Goal: Information Seeking & Learning: Learn about a topic

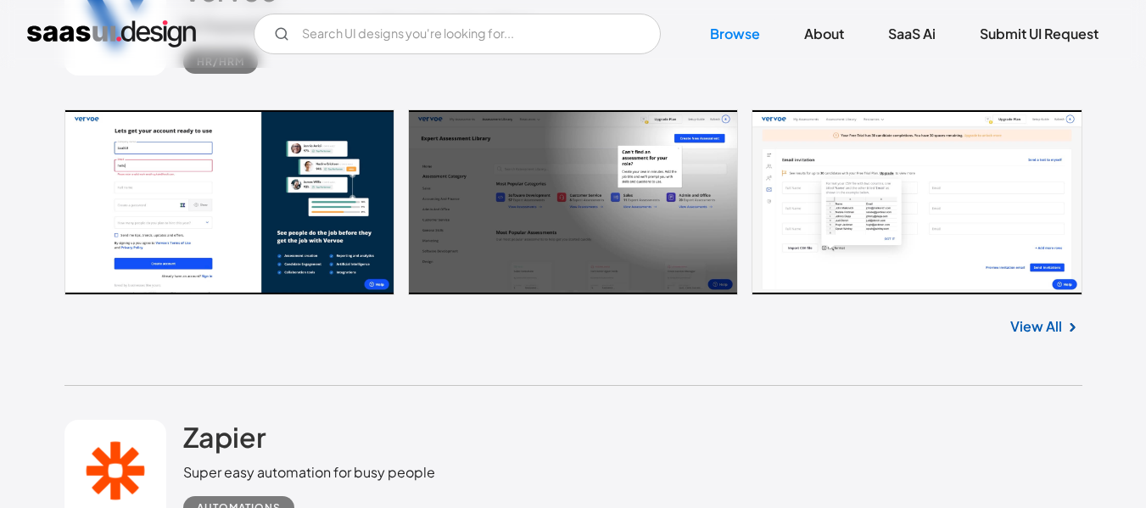
scroll to position [6445, 0]
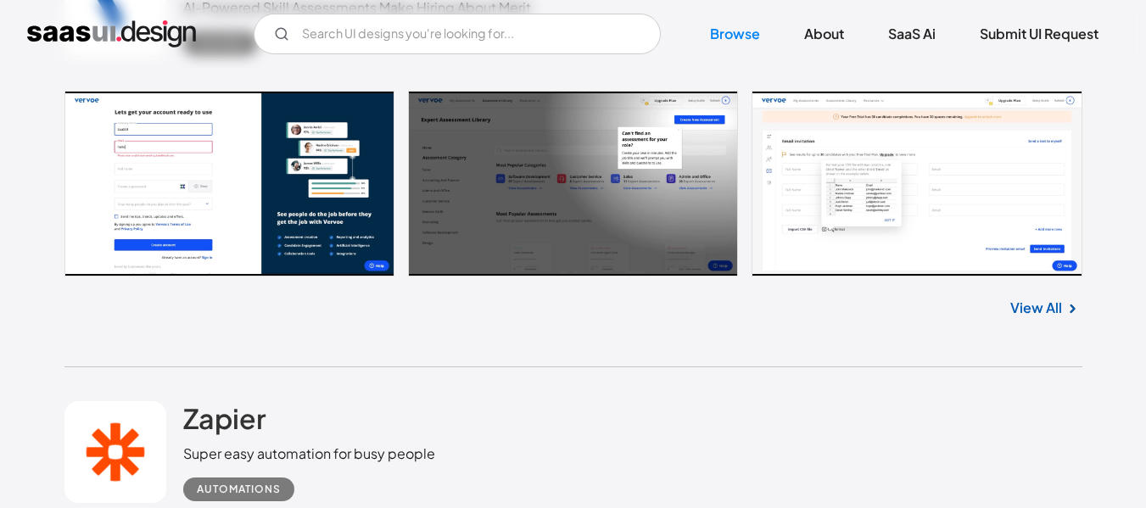
click at [864, 219] on link at bounding box center [573, 184] width 1018 height 187
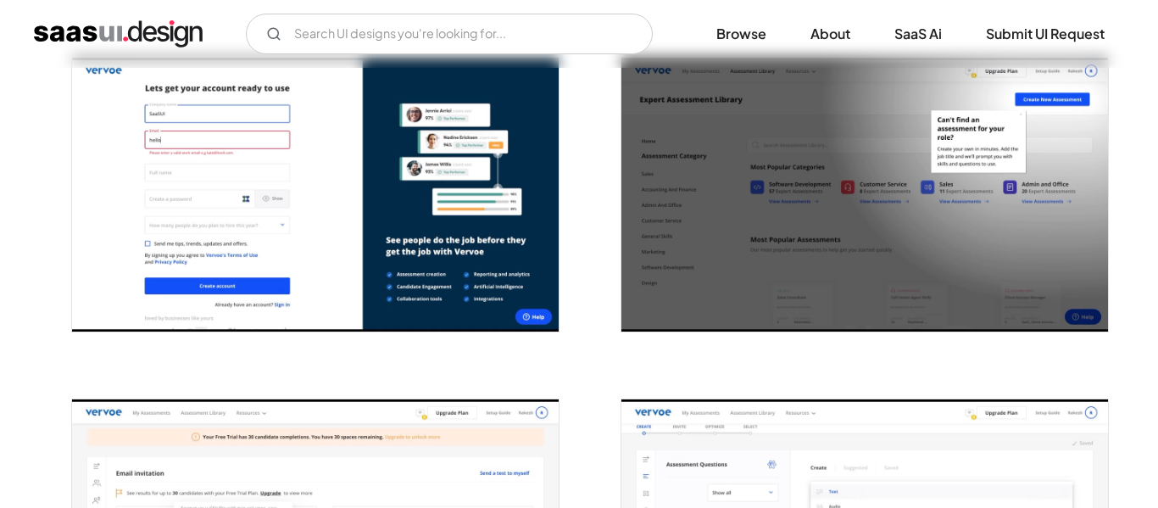
scroll to position [339, 0]
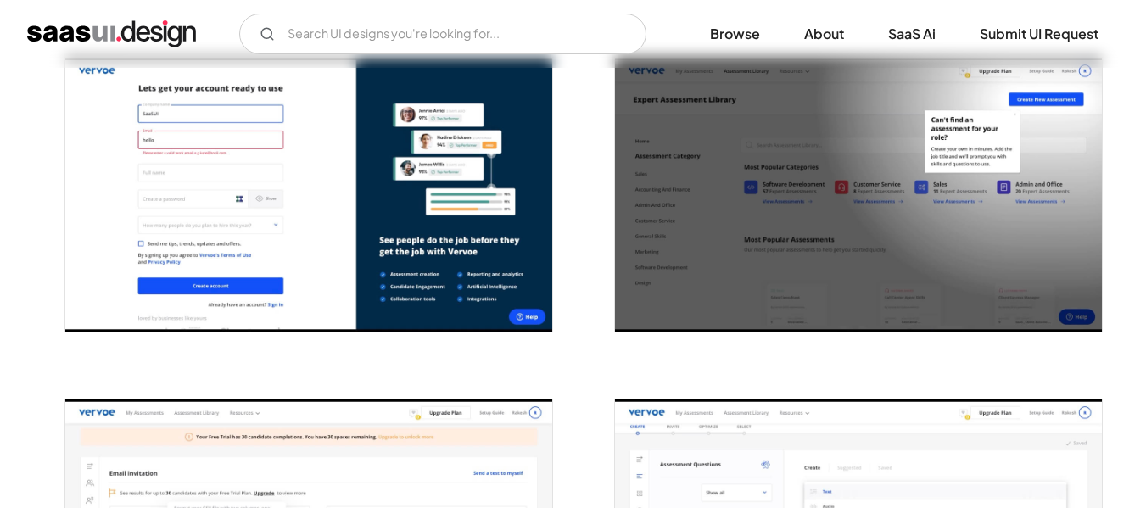
click at [181, 133] on img "open lightbox" at bounding box center [308, 195] width 487 height 274
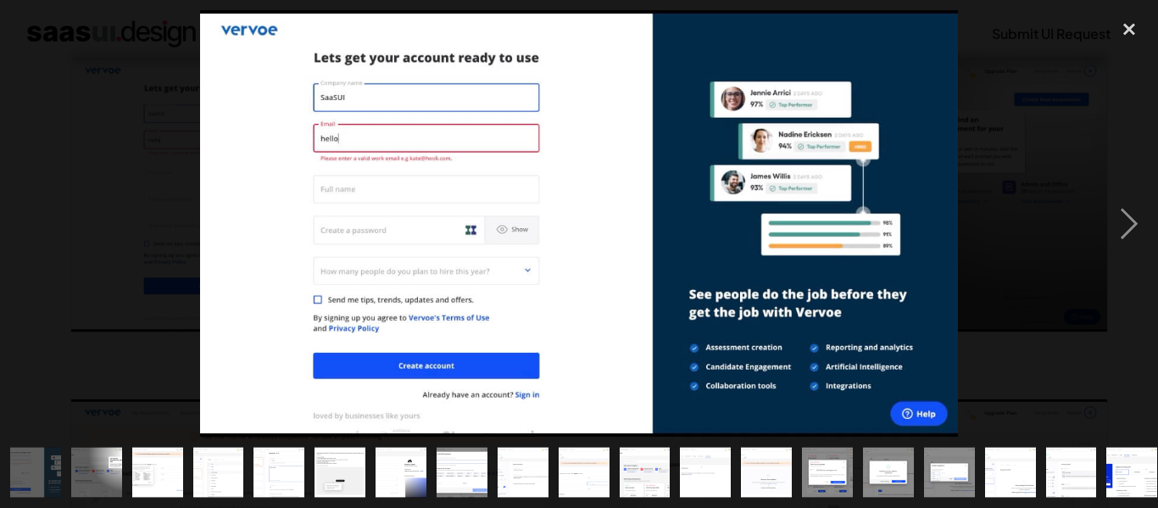
click at [342, 120] on img at bounding box center [579, 223] width 759 height 427
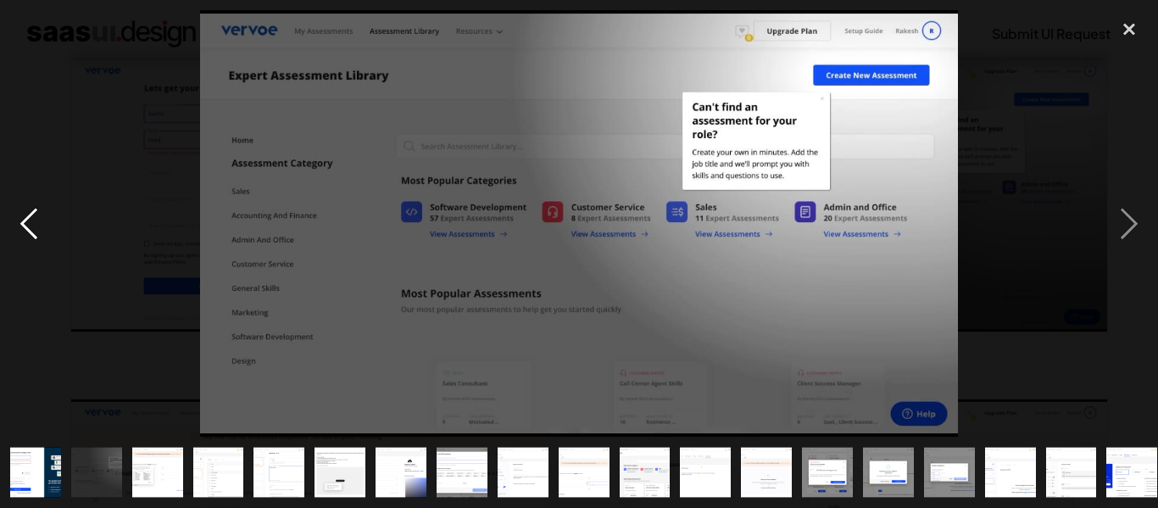
click at [23, 216] on div "previous image" at bounding box center [29, 223] width 58 height 427
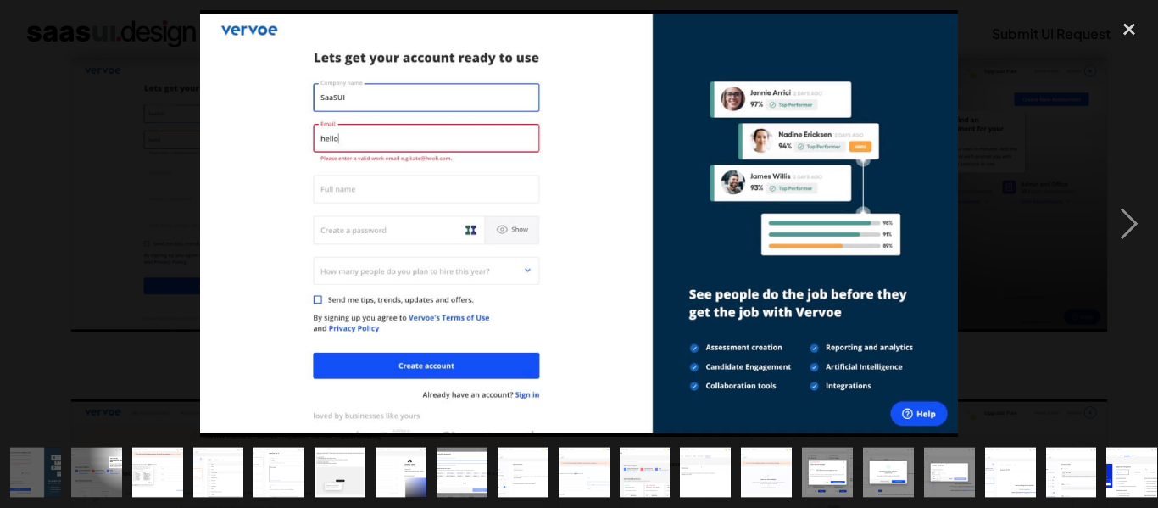
click at [834, 470] on img "show item 14 of 20" at bounding box center [828, 472] width 90 height 51
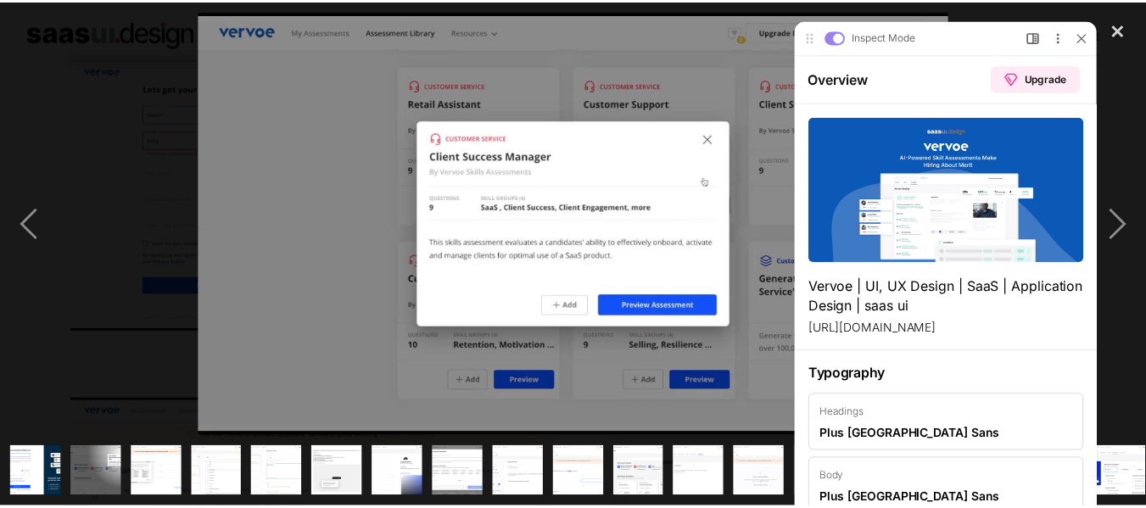
scroll to position [0, 0]
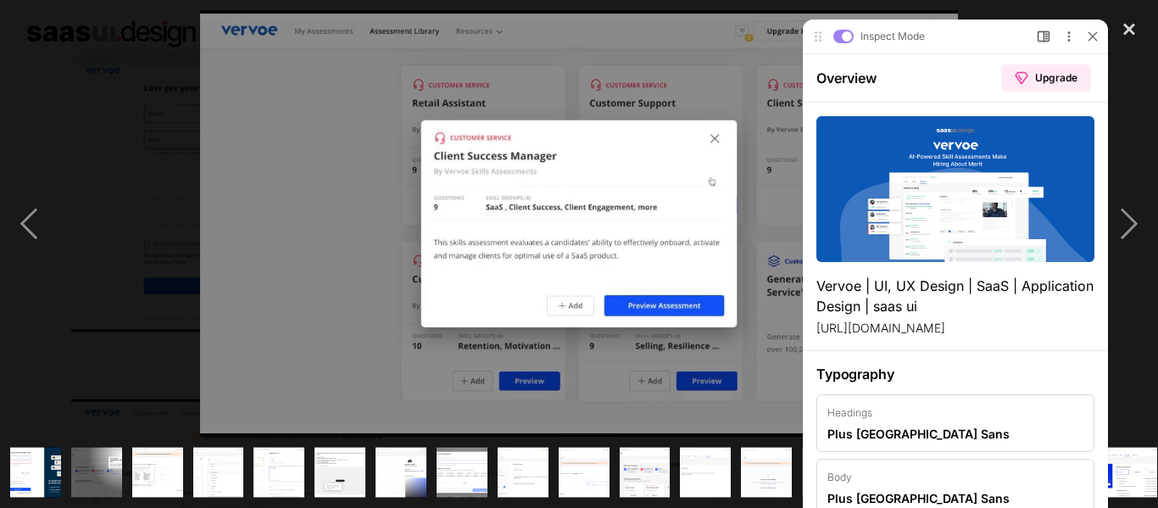
click at [893, 288] on h2 "Vervoe | UI, UX Design | SaaS | Application Design | saas ui" at bounding box center [956, 296] width 278 height 41
click at [903, 95] on div "Overview Upgrade" at bounding box center [955, 77] width 305 height 49
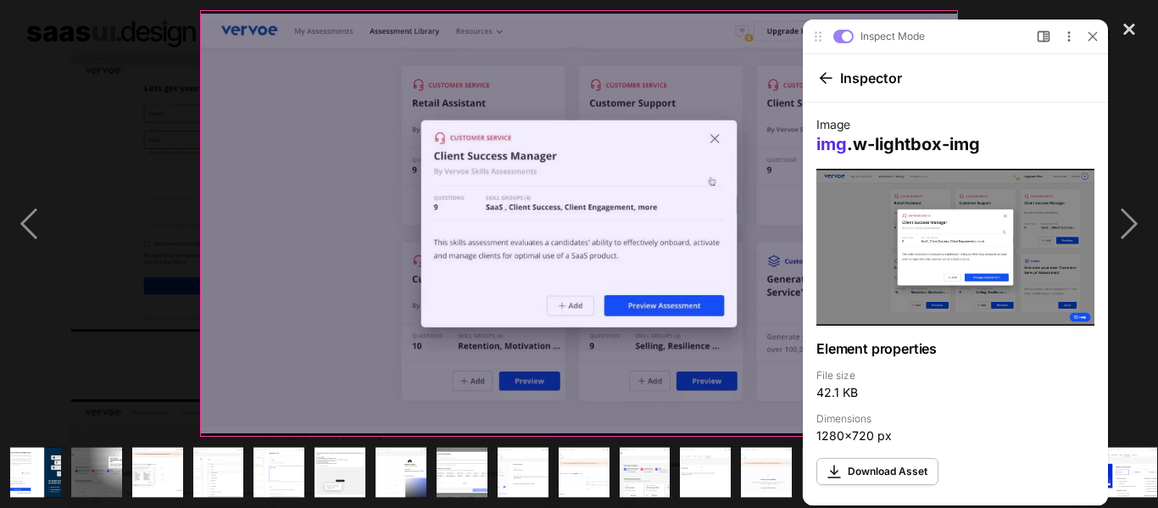
click at [560, 187] on img at bounding box center [579, 223] width 759 height 427
click at [330, 124] on img at bounding box center [579, 223] width 759 height 427
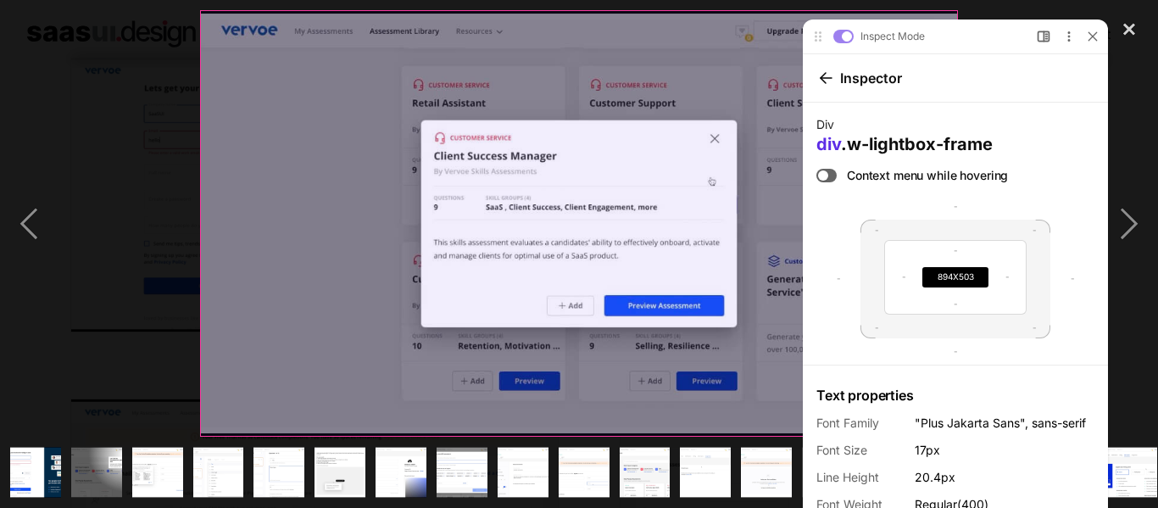
click at [478, 188] on img at bounding box center [579, 223] width 759 height 427
click at [483, 179] on img at bounding box center [579, 223] width 759 height 427
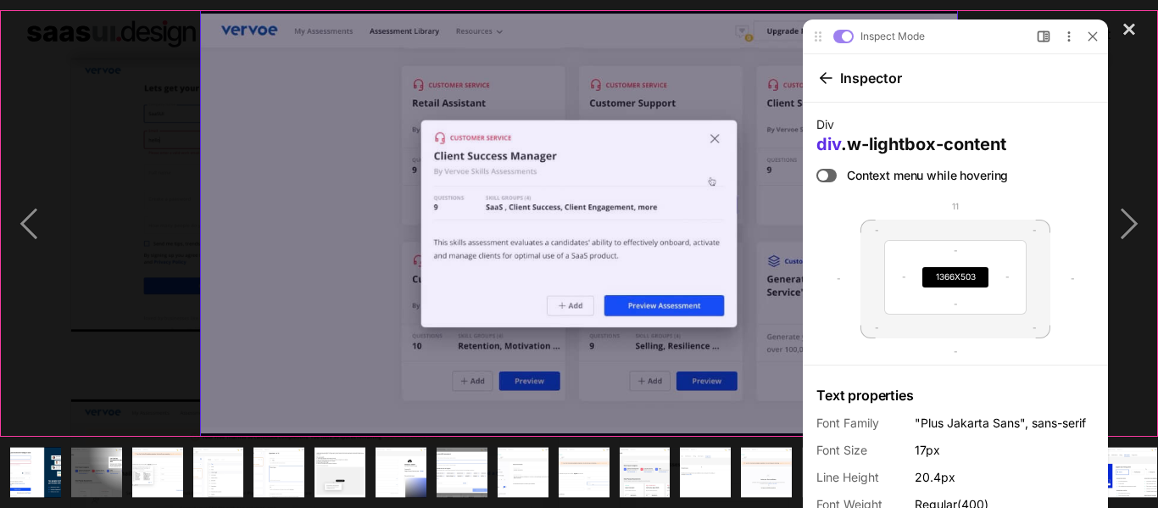
drag, startPoint x: 602, startPoint y: 304, endPoint x: 65, endPoint y: 131, distance: 563.7
click at [602, 304] on img at bounding box center [579, 223] width 759 height 427
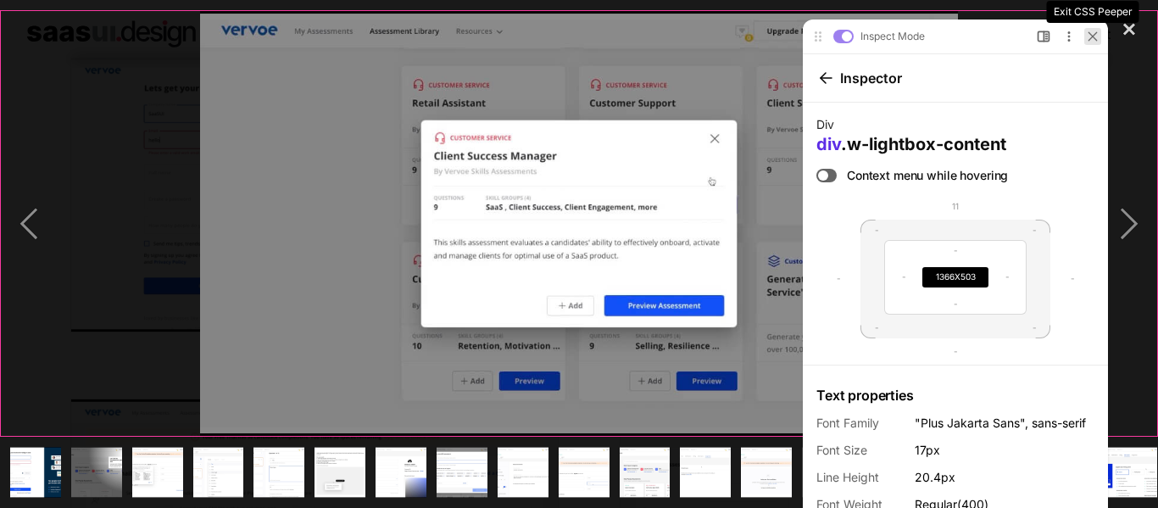
click at [1086, 37] on div at bounding box center [1093, 36] width 17 height 17
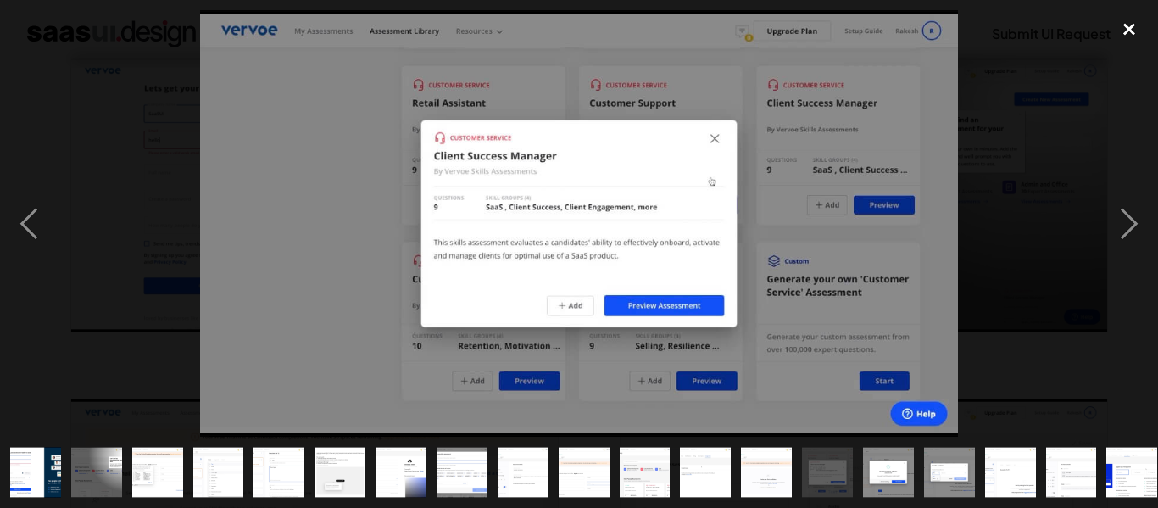
click at [1129, 35] on div "close lightbox" at bounding box center [1130, 28] width 58 height 37
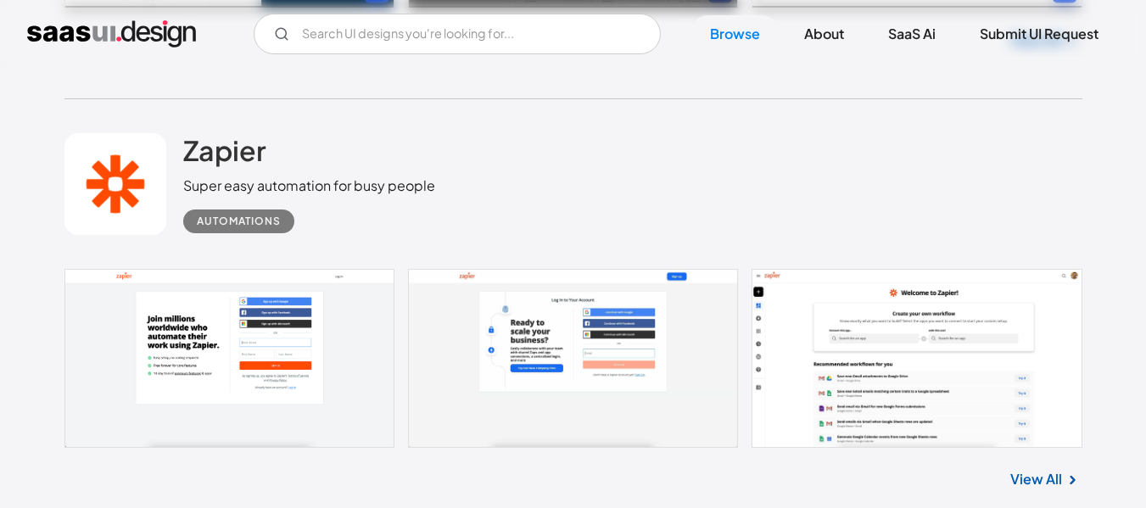
scroll to position [6736, 0]
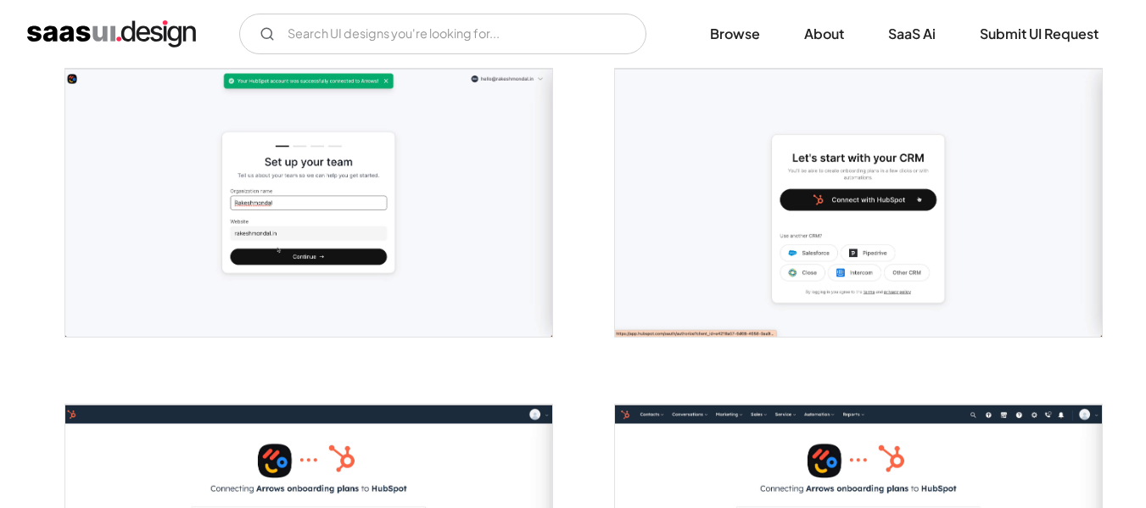
scroll to position [339, 0]
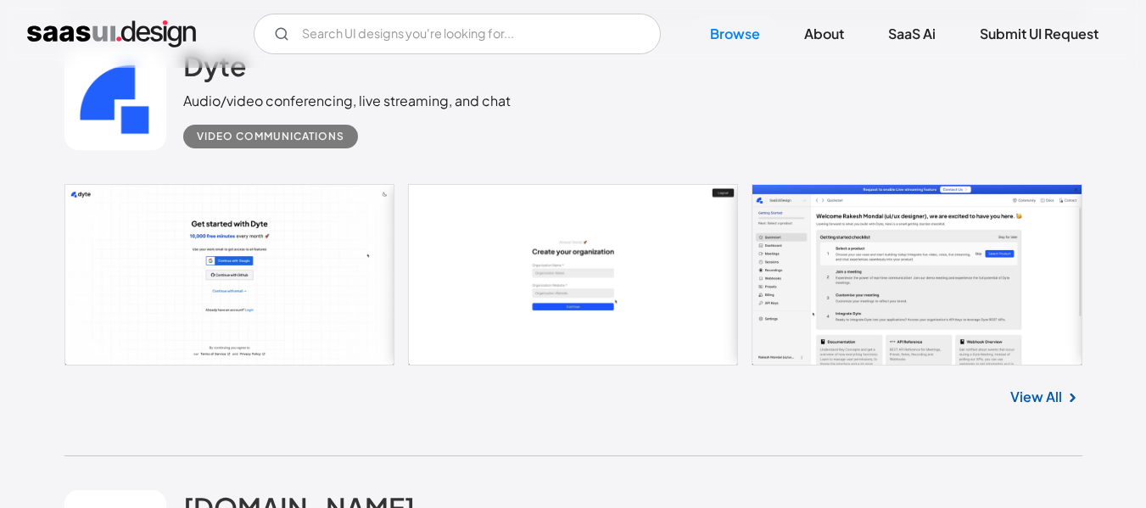
scroll to position [4688, 0]
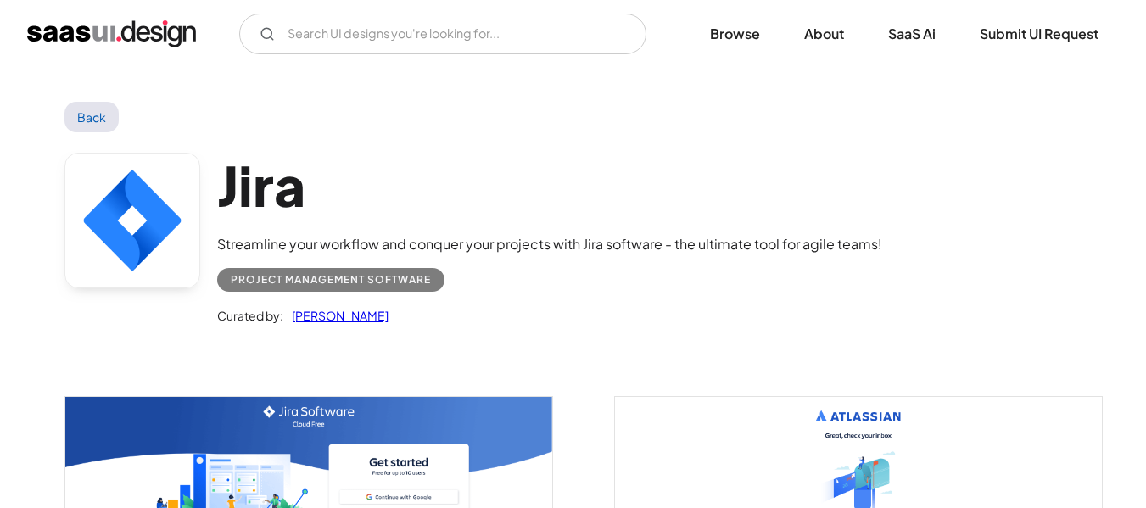
click at [254, 201] on h1 "Jira" at bounding box center [549, 185] width 665 height 65
click at [114, 216] on link at bounding box center [132, 221] width 136 height 136
